Goal: Task Accomplishment & Management: Use online tool/utility

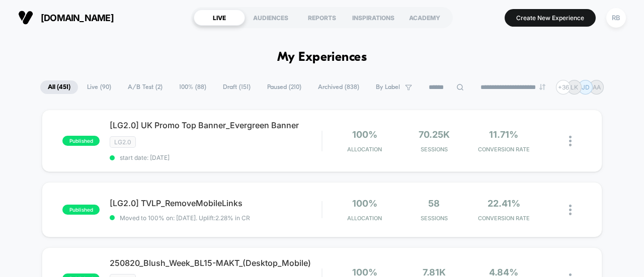
click at [457, 87] on icon at bounding box center [461, 88] width 8 height 8
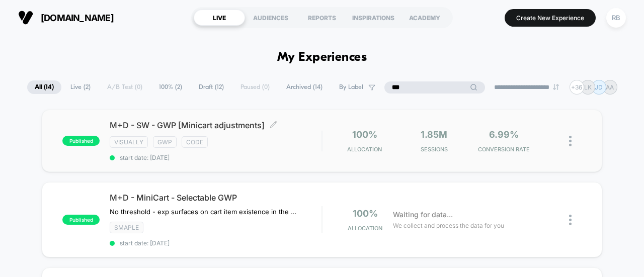
type input "***"
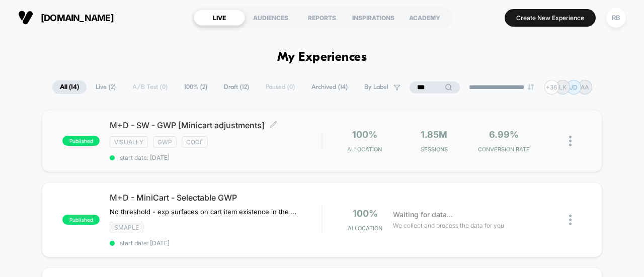
click at [207, 121] on span "M+D - SW - GWP [Minicart adjustments] Click to edit experience details" at bounding box center [216, 125] width 212 height 10
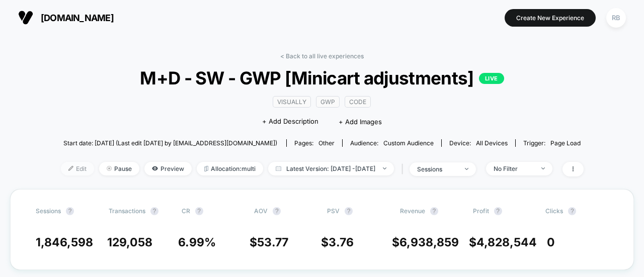
click at [61, 168] on span "Edit" at bounding box center [77, 169] width 33 height 14
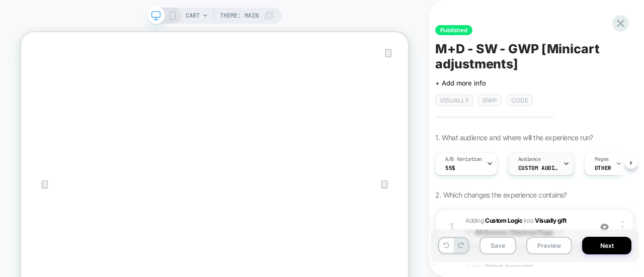
click at [549, 165] on span "Custom Audience" at bounding box center [539, 168] width 40 height 7
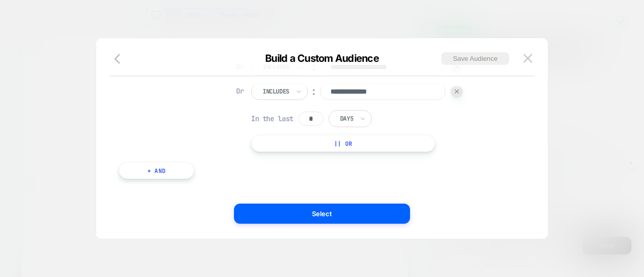
scroll to position [1, 0]
click at [367, 139] on button "|| Or" at bounding box center [343, 142] width 184 height 17
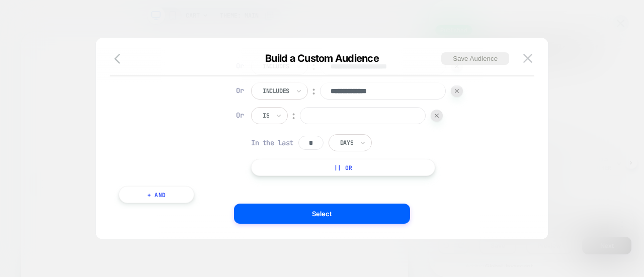
click at [273, 111] on div "Is" at bounding box center [269, 115] width 37 height 17
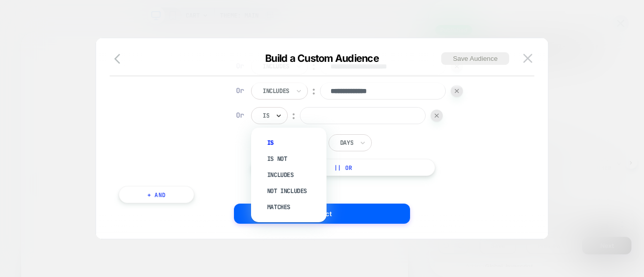
click at [275, 116] on icon at bounding box center [278, 116] width 7 height 10
click at [278, 170] on div "Includes" at bounding box center [293, 175] width 65 height 16
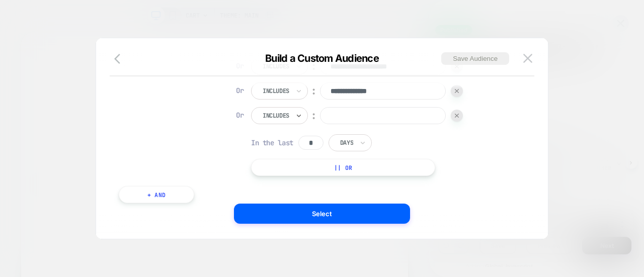
click at [340, 117] on input at bounding box center [383, 115] width 126 height 17
paste input "**********"
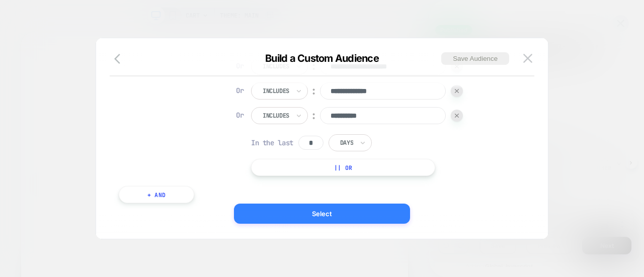
type input "**********"
click at [257, 210] on button "Select" at bounding box center [322, 214] width 176 height 20
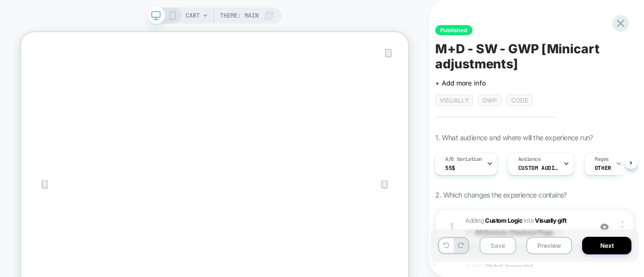
click at [495, 252] on button "Save" at bounding box center [498, 246] width 37 height 18
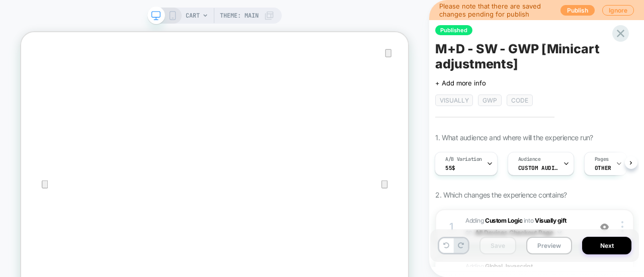
click at [580, 7] on button "Publish" at bounding box center [578, 10] width 34 height 11
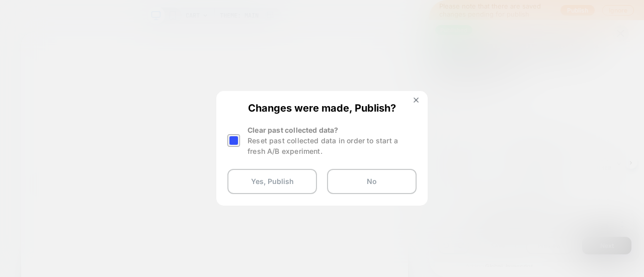
click at [229, 139] on div at bounding box center [234, 140] width 13 height 13
click at [263, 181] on button "Yes, Publish" at bounding box center [273, 181] width 90 height 25
